Goal: Use online tool/utility: Utilize a website feature to perform a specific function

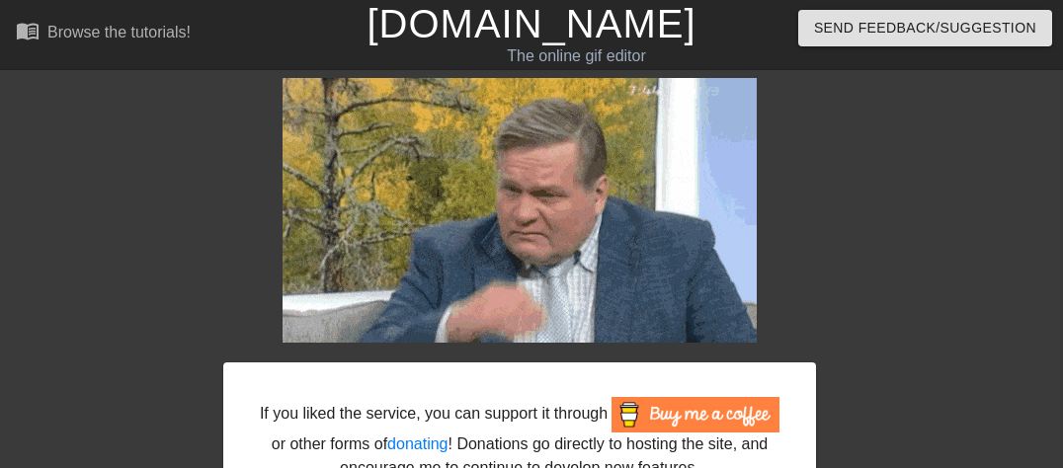
scroll to position [0, 15]
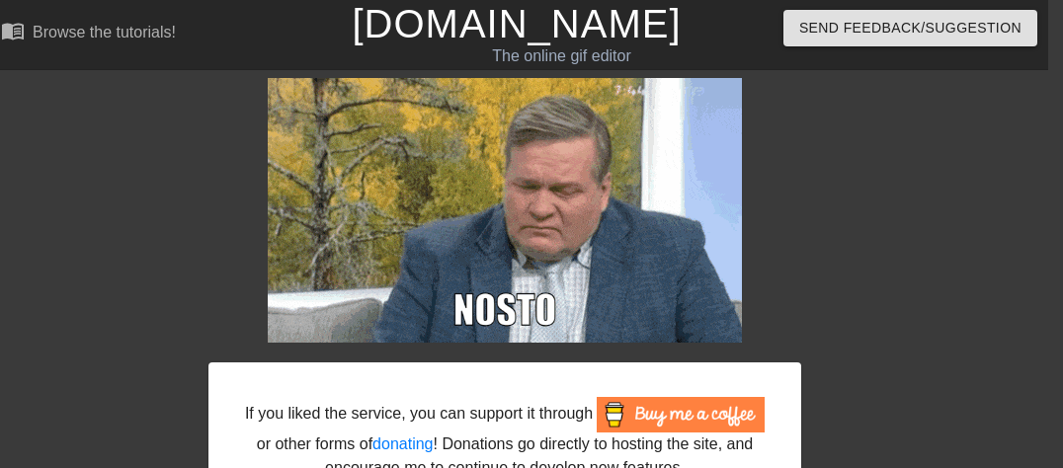
click at [458, 30] on link "[DOMAIN_NAME]" at bounding box center [516, 23] width 329 height 43
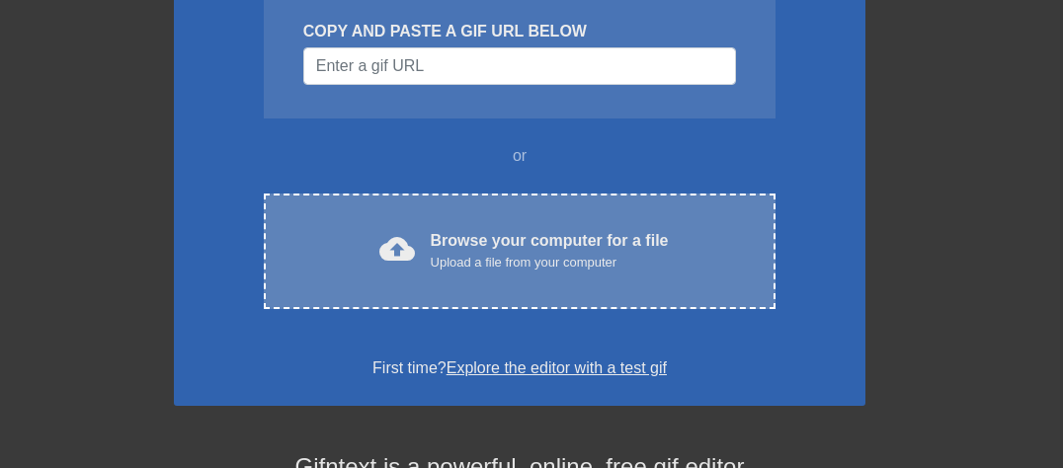
click at [555, 208] on div "cloud_upload Browse your computer for a file Upload a file from your computer C…" at bounding box center [520, 252] width 512 height 116
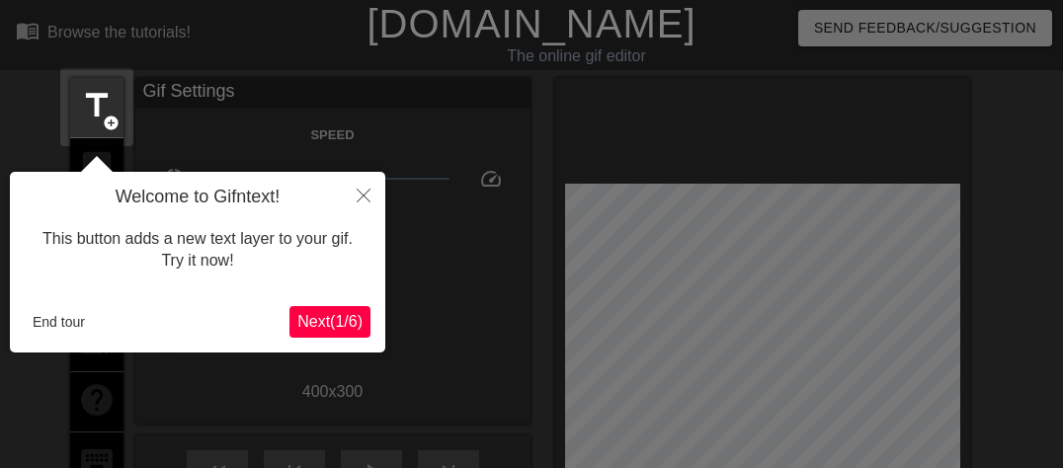
scroll to position [47, 0]
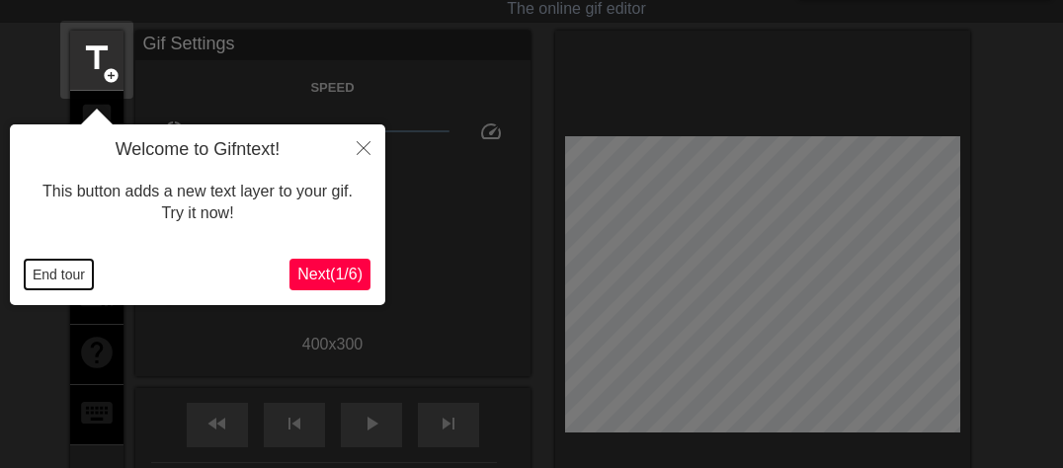
click at [79, 274] on button "End tour" at bounding box center [59, 275] width 68 height 30
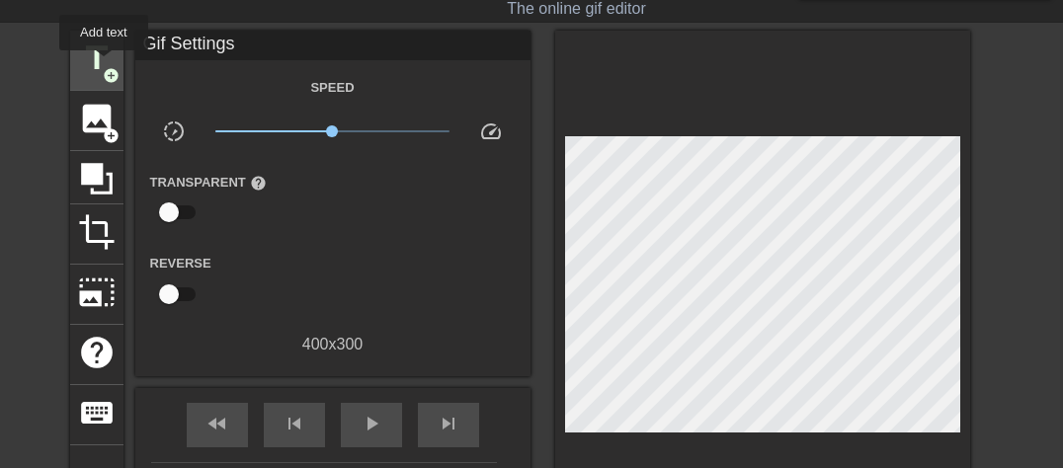
click at [104, 67] on span "add_circle" at bounding box center [111, 75] width 17 height 17
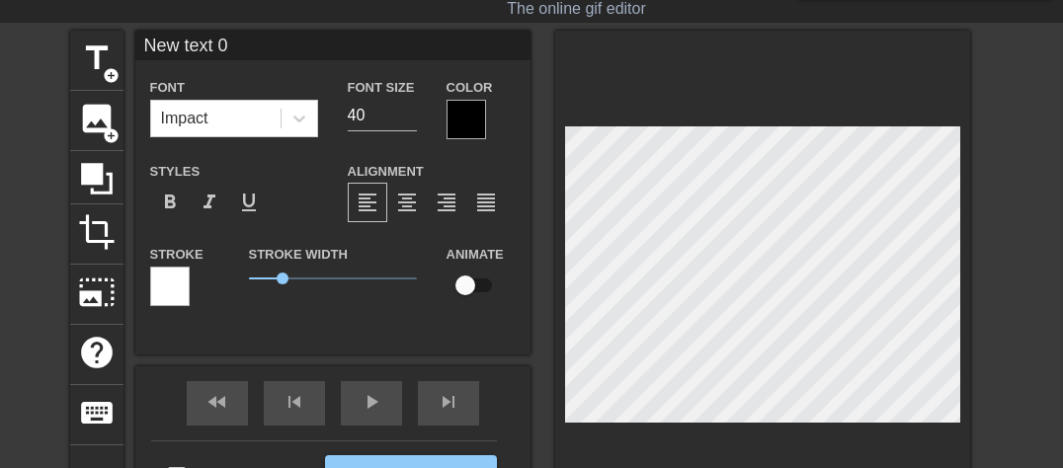
click at [324, 47] on input "New text 0" at bounding box center [332, 46] width 395 height 30
type input "NOSTO"
click at [441, 118] on div "Color" at bounding box center [481, 107] width 99 height 64
click at [466, 118] on div at bounding box center [467, 120] width 40 height 40
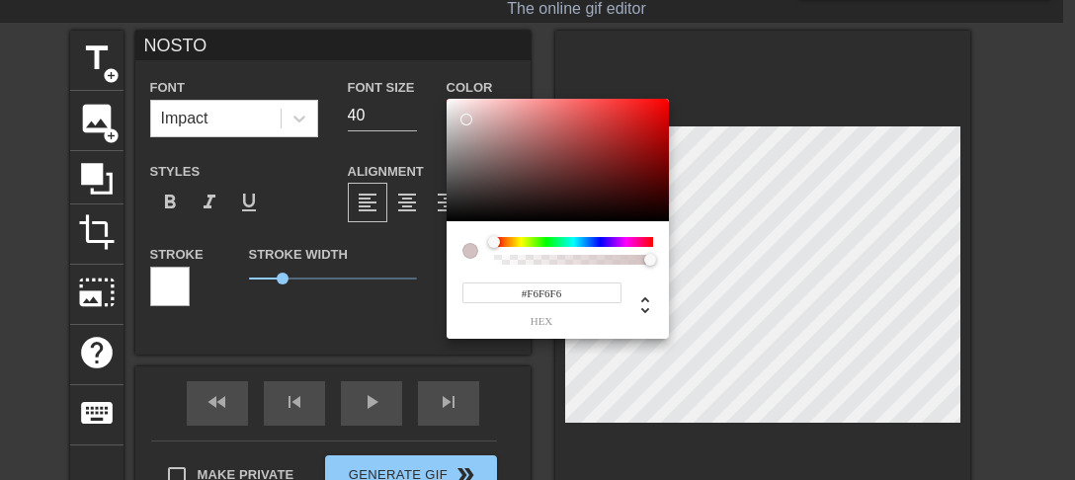
type input "#FFFFFF"
drag, startPoint x: 470, startPoint y: 122, endPoint x: 401, endPoint y: 86, distance: 77.8
click at [401, 86] on div "#FFFFFF hex" at bounding box center [537, 240] width 1075 height 480
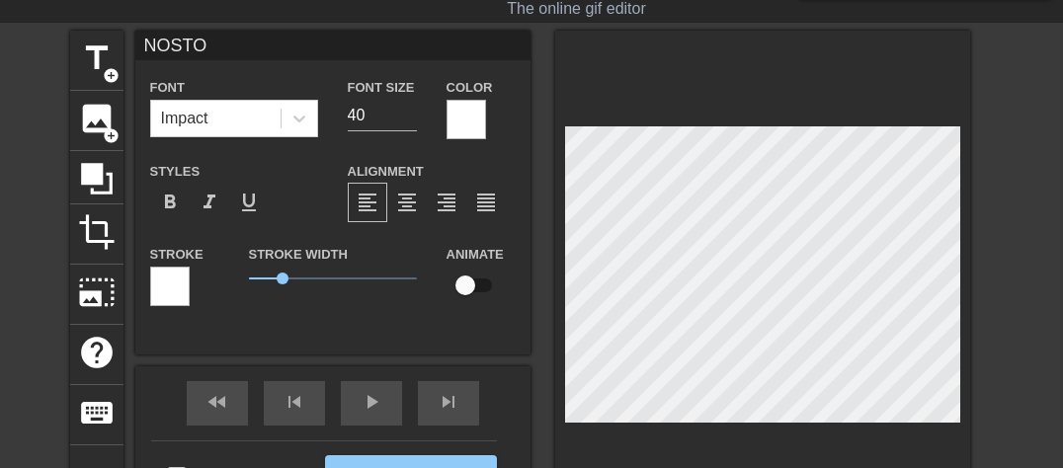
click at [175, 292] on div at bounding box center [170, 287] width 40 height 40
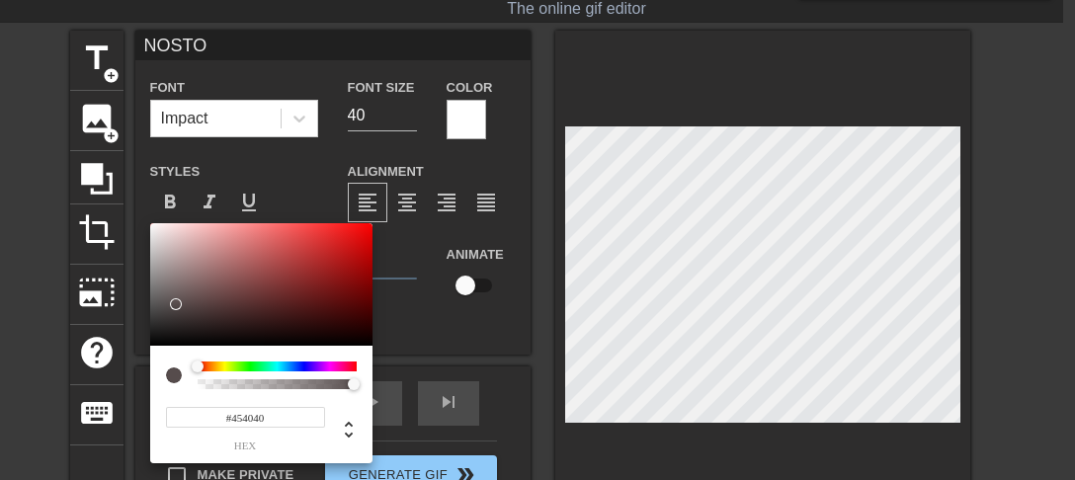
type input "#000000"
drag, startPoint x: 174, startPoint y: 304, endPoint x: 66, endPoint y: 439, distance: 172.2
click at [66, 439] on div "#000000 hex" at bounding box center [537, 240] width 1075 height 480
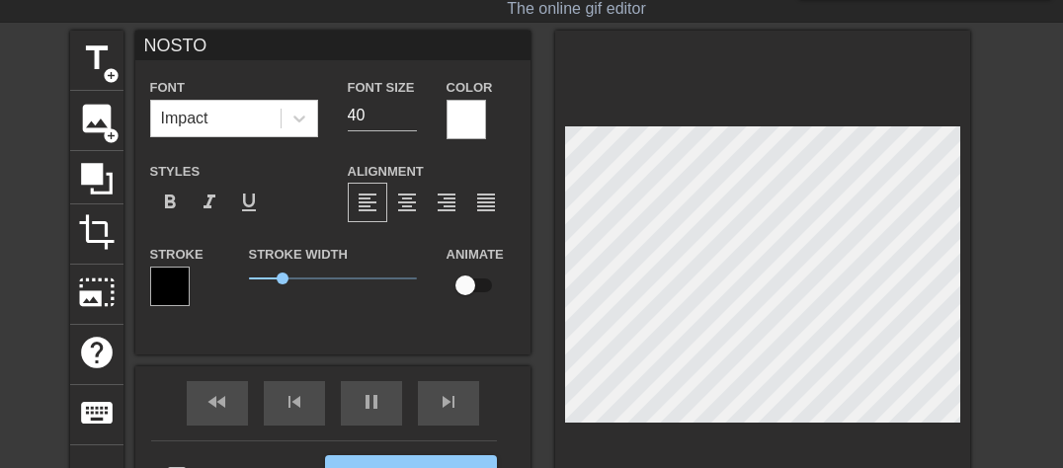
click at [257, 45] on input "NOSTO" at bounding box center [332, 46] width 395 height 30
type input "NOSTO!"
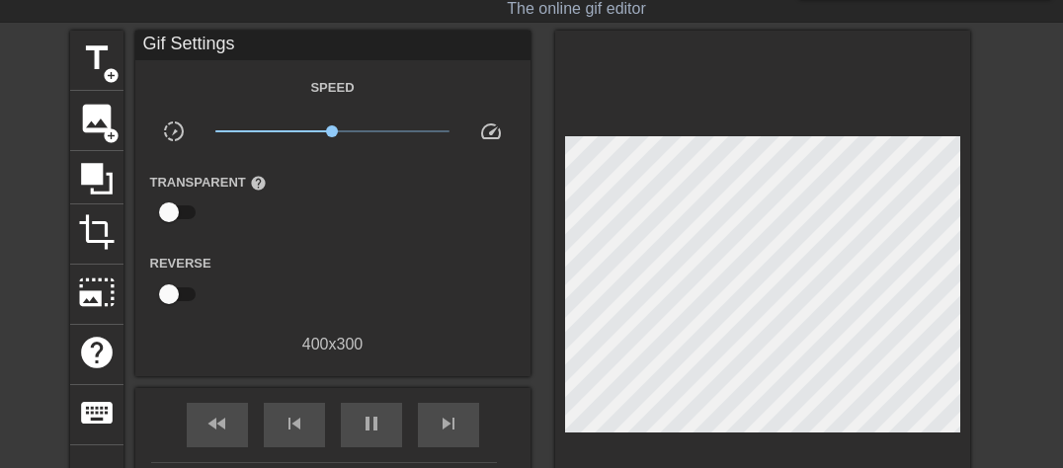
click at [12, 173] on div "title add_circle image add_circle crop photo_size_select_large help keyboard Gi…" at bounding box center [531, 290] width 1063 height 519
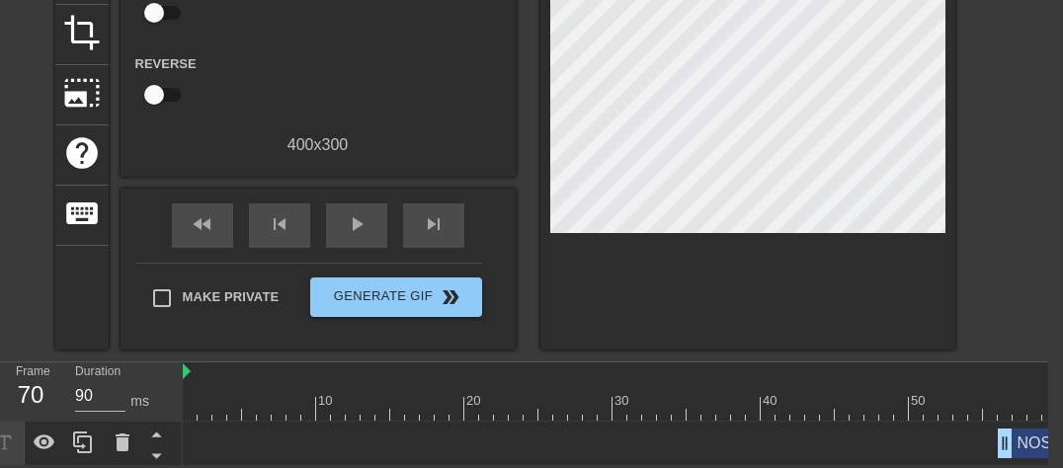
scroll to position [0, 328]
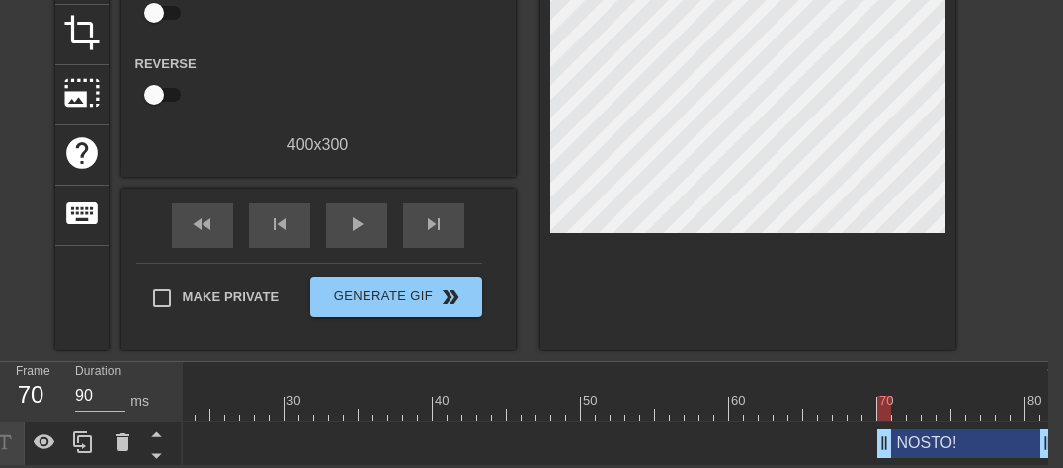
drag, startPoint x: 679, startPoint y: 432, endPoint x: 881, endPoint y: 417, distance: 202.2
click at [881, 422] on div "NOSTO! drag_handle drag_handle" at bounding box center [455, 444] width 1201 height 44
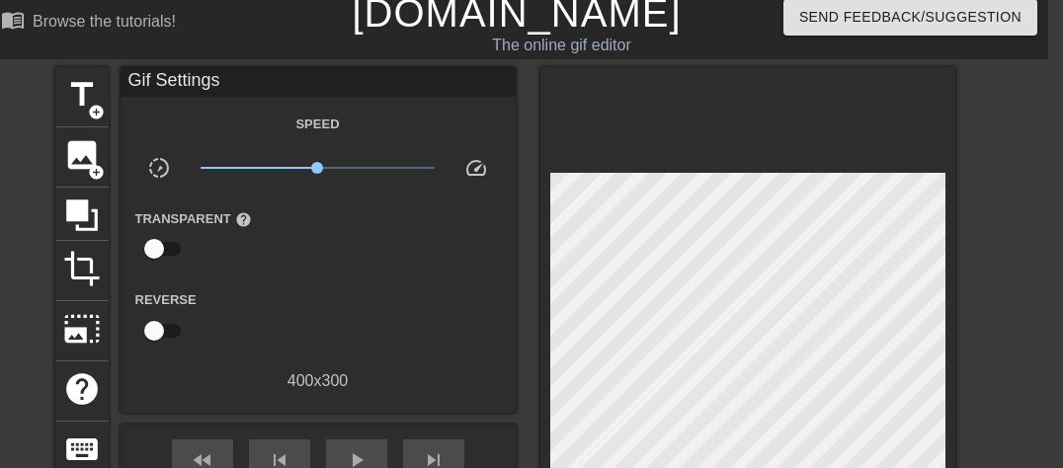
click at [1011, 295] on div "title add_circle image add_circle crop photo_size_select_large help keyboard Gi…" at bounding box center [516, 326] width 1063 height 519
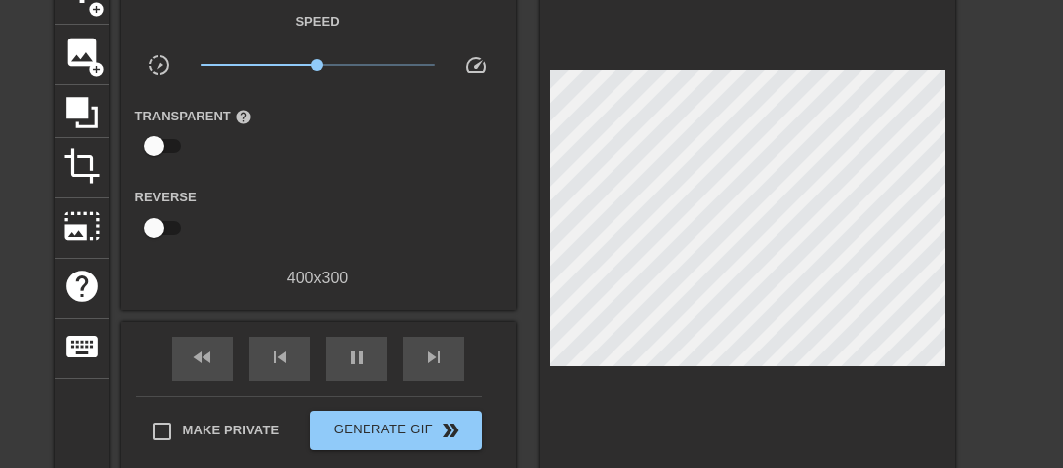
scroll to position [115, 15]
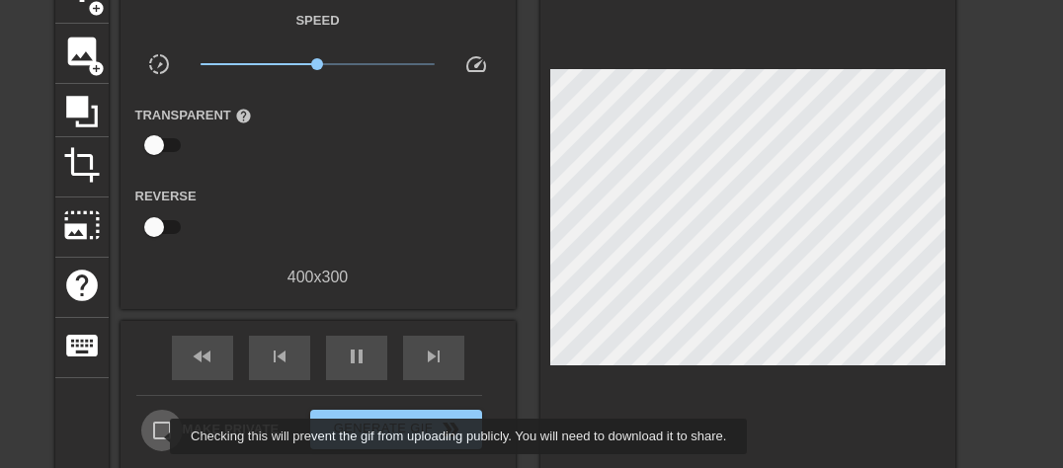
click at [157, 437] on input "Make Private" at bounding box center [162, 431] width 42 height 42
checkbox input "true"
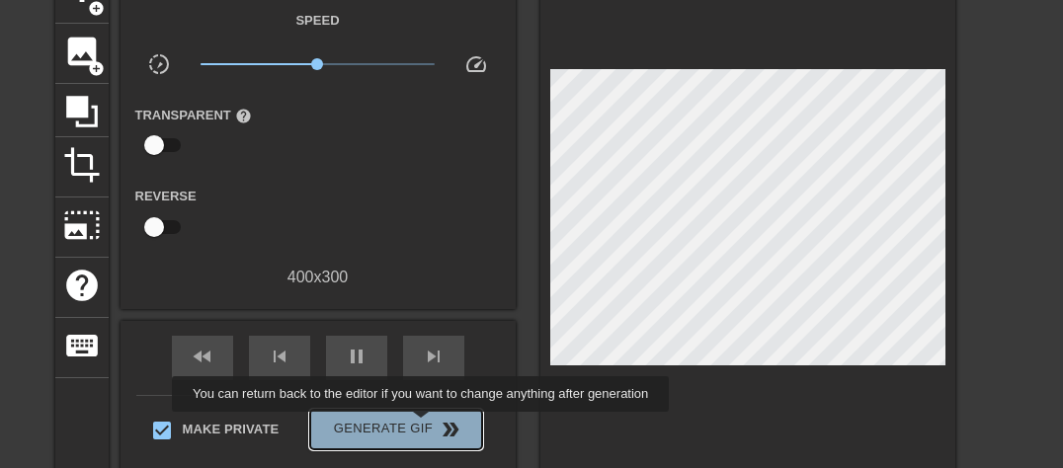
click at [423, 426] on span "Generate Gif double_arrow" at bounding box center [395, 430] width 155 height 24
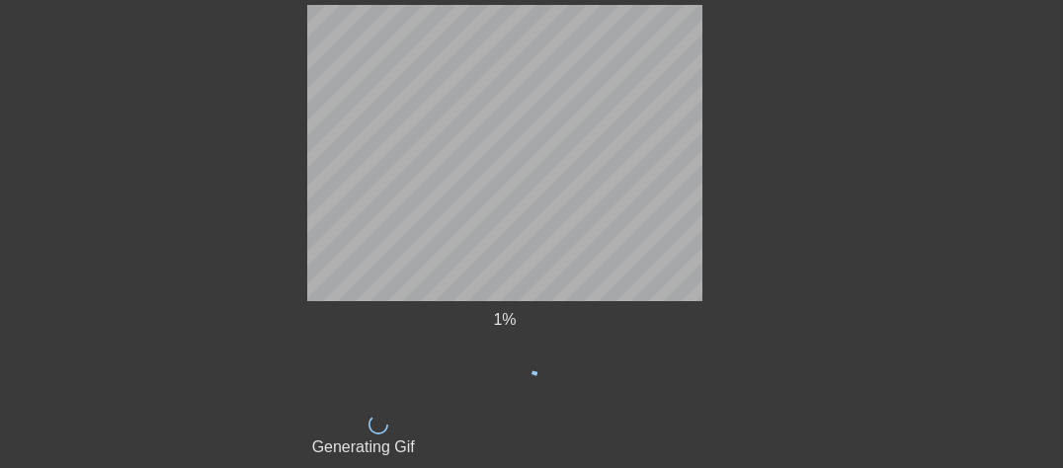
scroll to position [0, 15]
